Goal: Transaction & Acquisition: Book appointment/travel/reservation

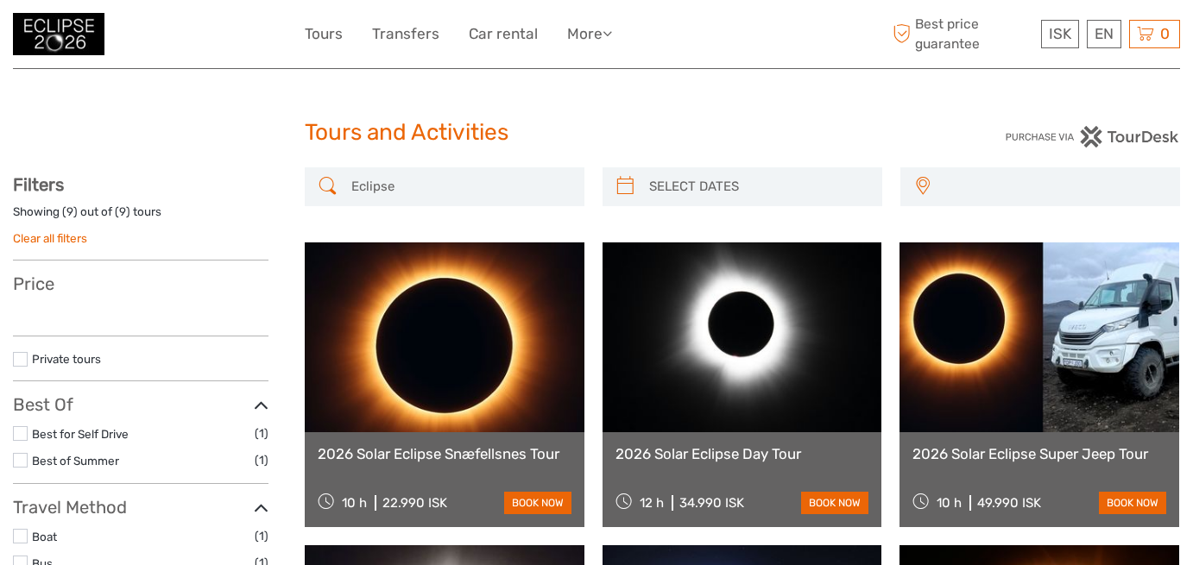
select select
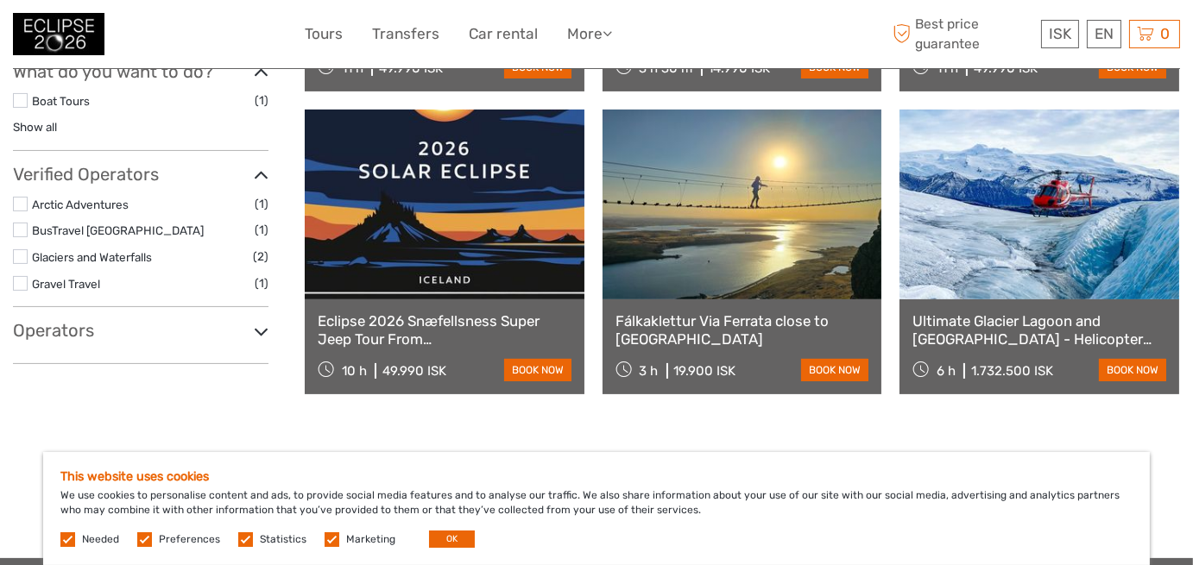
scroll to position [777, 0]
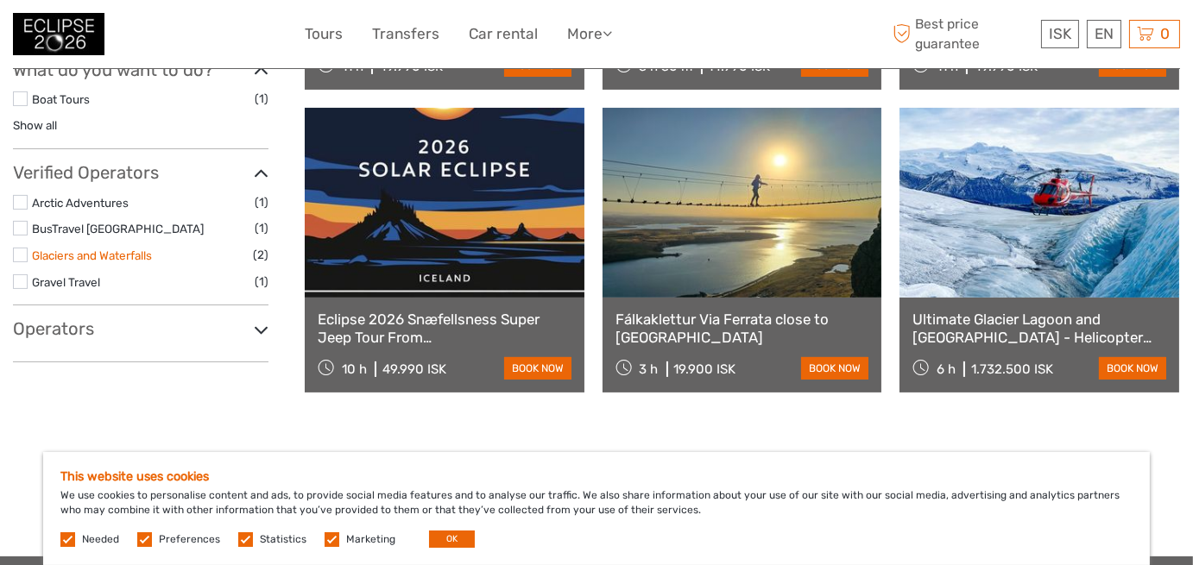
drag, startPoint x: 44, startPoint y: 248, endPoint x: 52, endPoint y: 259, distance: 13.7
click at [44, 249] on link "Glaciers and Waterfalls" at bounding box center [92, 256] width 120 height 14
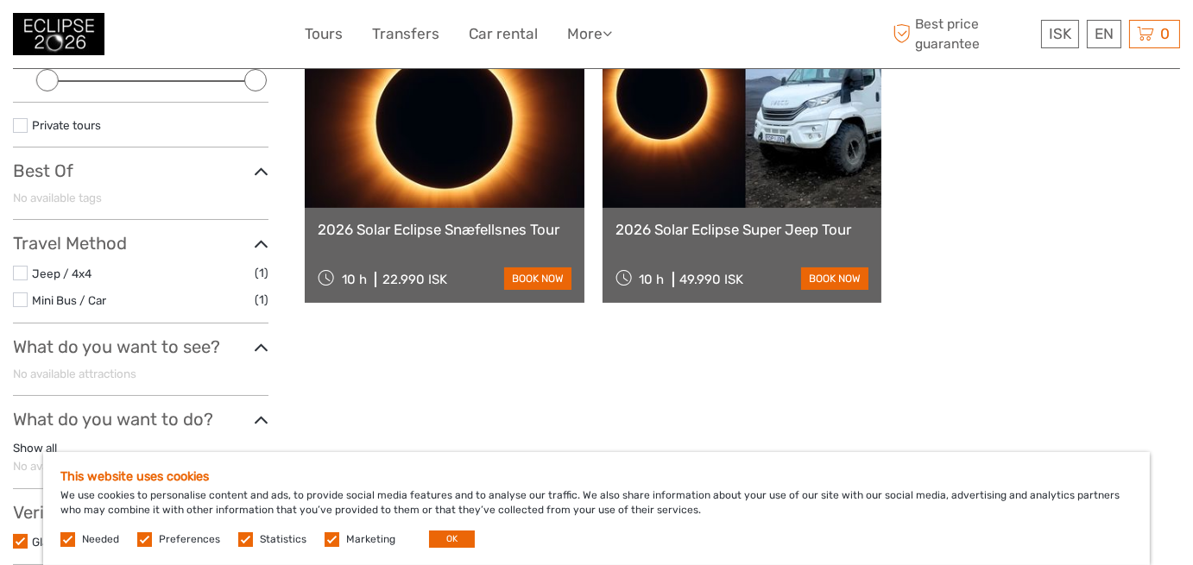
scroll to position [269, 0]
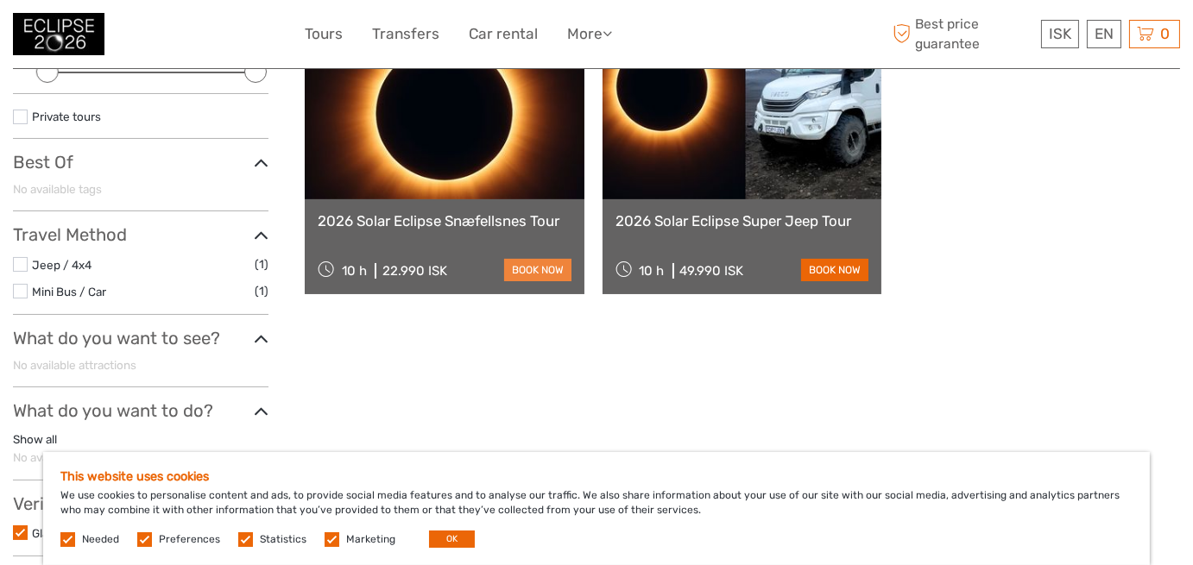
click at [515, 268] on link "book now" at bounding box center [537, 270] width 67 height 22
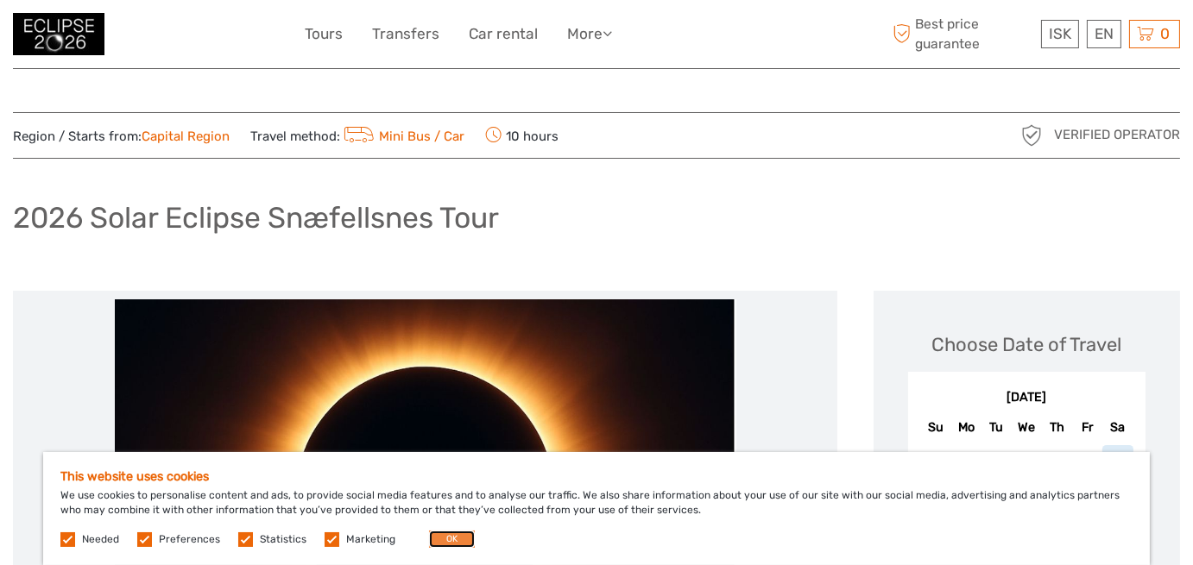
click at [439, 535] on button "OK" at bounding box center [452, 539] width 46 height 17
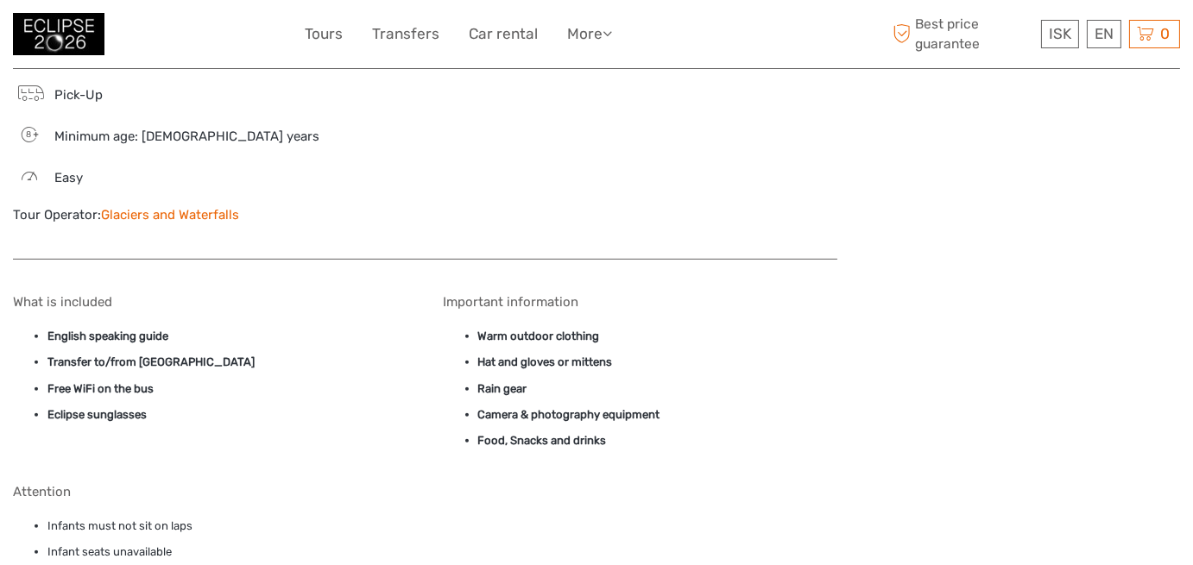
scroll to position [1813, 0]
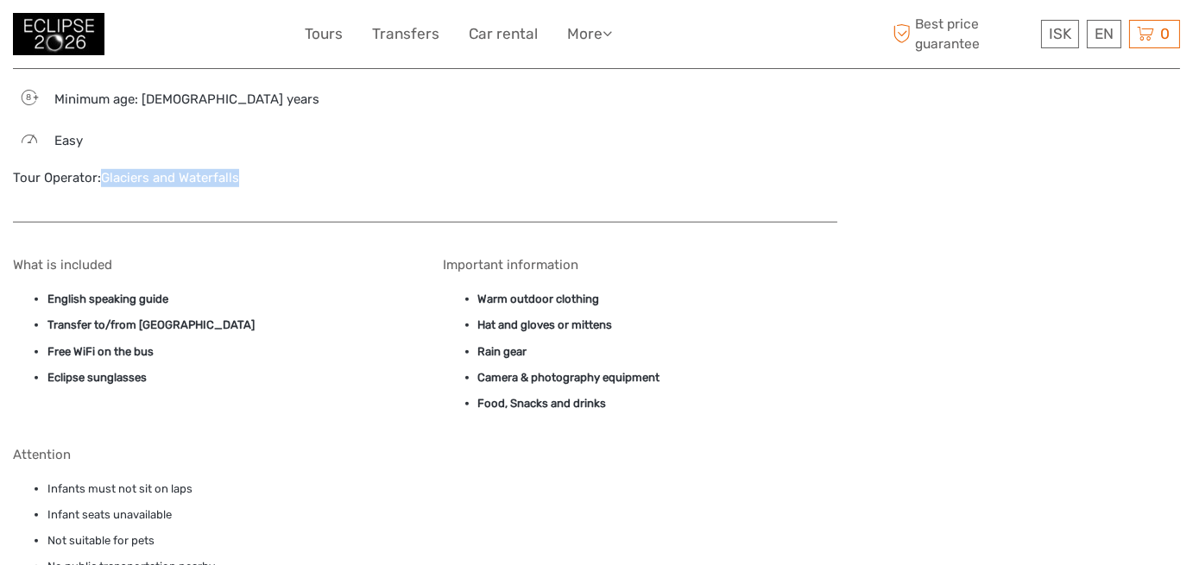
drag, startPoint x: 242, startPoint y: 155, endPoint x: 139, endPoint y: 144, distance: 103.3
click at [104, 169] on div "Tour Operator: Glaciers and Waterfalls" at bounding box center [210, 178] width 395 height 18
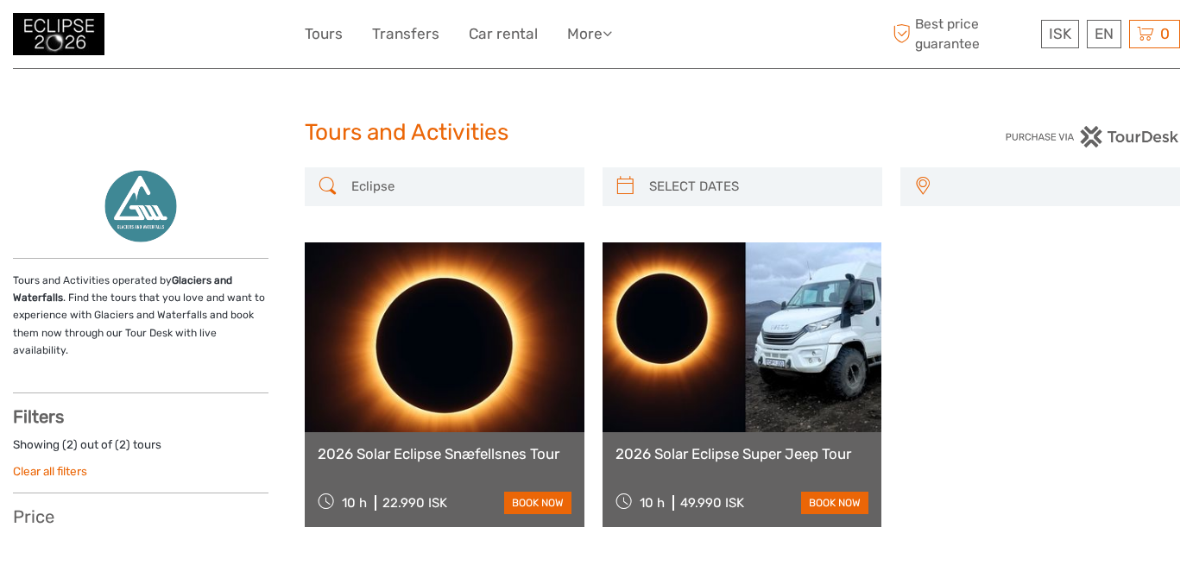
select select
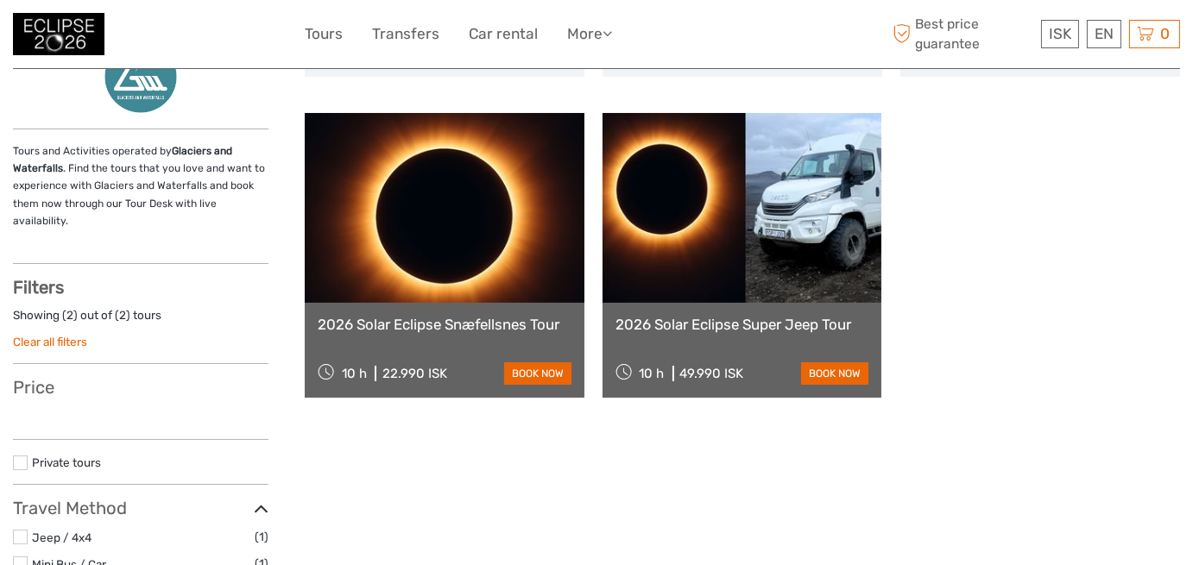
select select
